Goal: Task Accomplishment & Management: Manage account settings

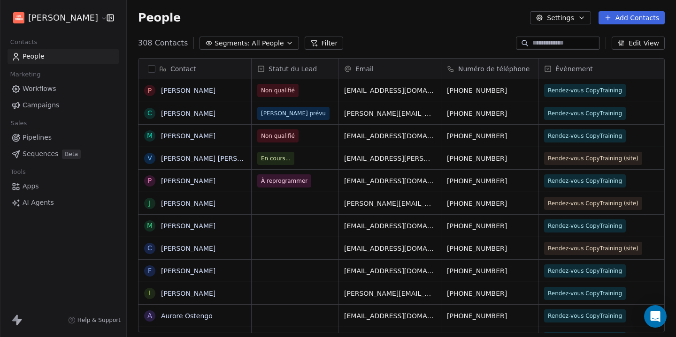
scroll to position [297, 549]
